Goal: Transaction & Acquisition: Purchase product/service

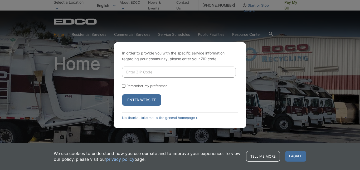
type input "92084"
click at [126, 87] on div "Remember my preference" at bounding box center [180, 86] width 116 height 4
click at [124, 86] on input "Remember my preference" at bounding box center [123, 85] width 3 height 3
checkbox input "true"
click at [142, 101] on button "Enter Website" at bounding box center [141, 100] width 39 height 12
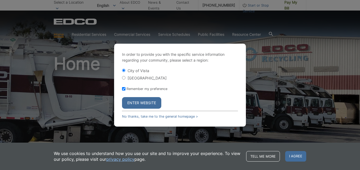
click at [145, 104] on button "Enter Website" at bounding box center [141, 103] width 39 height 12
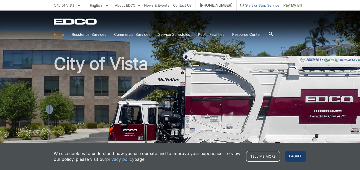
click at [292, 155] on span "I agree" at bounding box center [295, 156] width 21 height 11
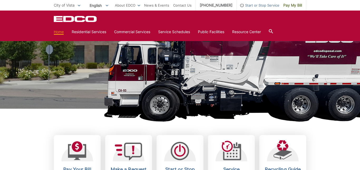
scroll to position [60, 0]
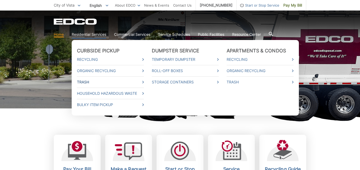
click at [96, 82] on link "Trash" at bounding box center [110, 82] width 67 height 6
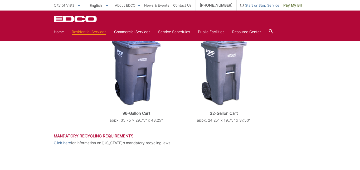
scroll to position [267, 0]
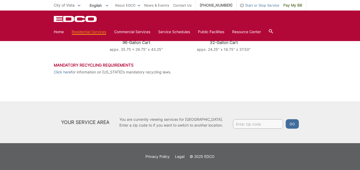
click at [256, 126] on input "Enter zip code" at bounding box center [258, 124] width 50 height 9
click at [250, 124] on input "Enter zip code" at bounding box center [258, 124] width 50 height 9
type input "92084"
click at [286, 120] on button "Go" at bounding box center [292, 124] width 13 height 9
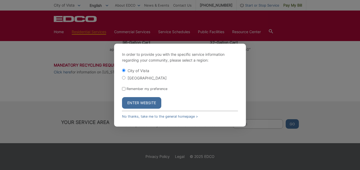
click at [125, 79] on input "[GEOGRAPHIC_DATA]" at bounding box center [123, 77] width 3 height 3
radio input "true"
click at [123, 90] on input "Remember my preference" at bounding box center [123, 88] width 3 height 3
checkbox input "true"
click at [137, 103] on button "Enter Website" at bounding box center [141, 103] width 39 height 12
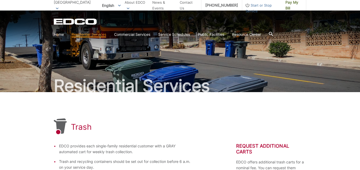
click at [273, 35] on icon at bounding box center [271, 34] width 4 height 4
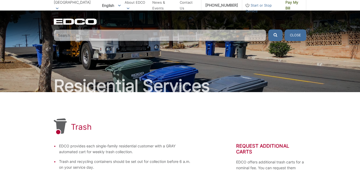
click at [159, 33] on input "Search" at bounding box center [160, 36] width 213 height 12
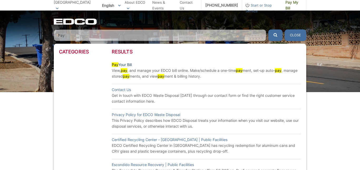
type input "Pay"
click at [125, 65] on link "Pay Your Bill" at bounding box center [122, 65] width 20 height 6
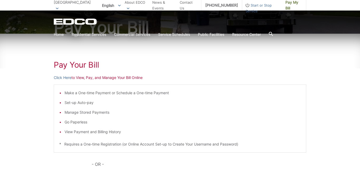
scroll to position [62, 0]
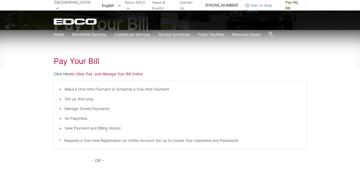
click at [64, 75] on link "Click Here" at bounding box center [63, 74] width 18 height 6
